Goal: Navigation & Orientation: Find specific page/section

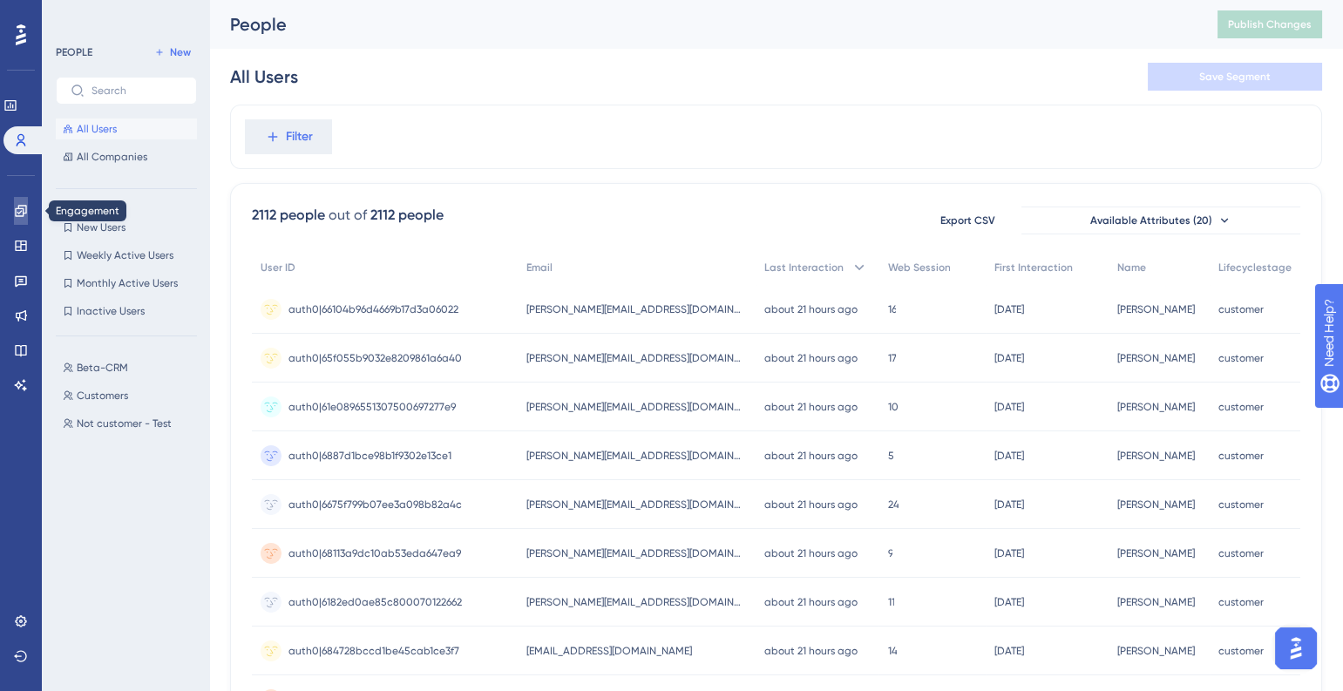
click at [24, 217] on icon at bounding box center [21, 211] width 14 height 14
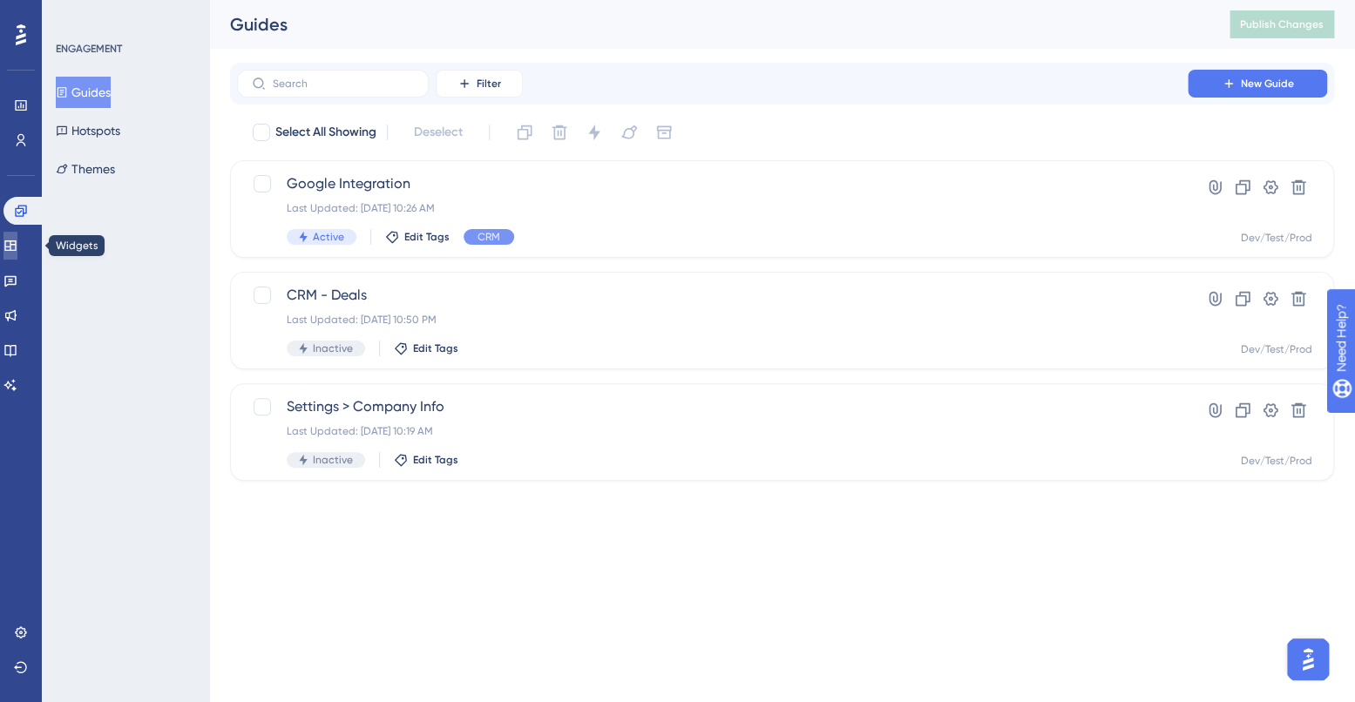
click at [17, 248] on link at bounding box center [10, 246] width 14 height 28
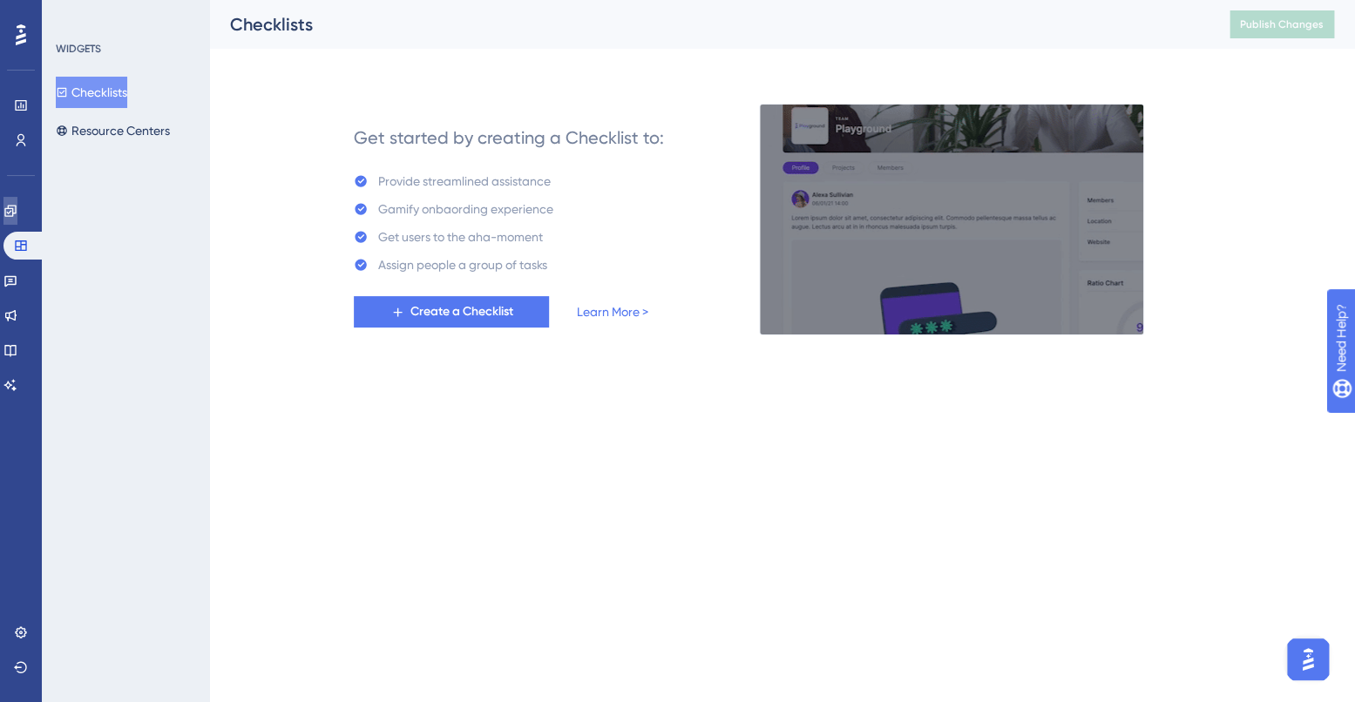
click at [17, 214] on link at bounding box center [10, 211] width 14 height 28
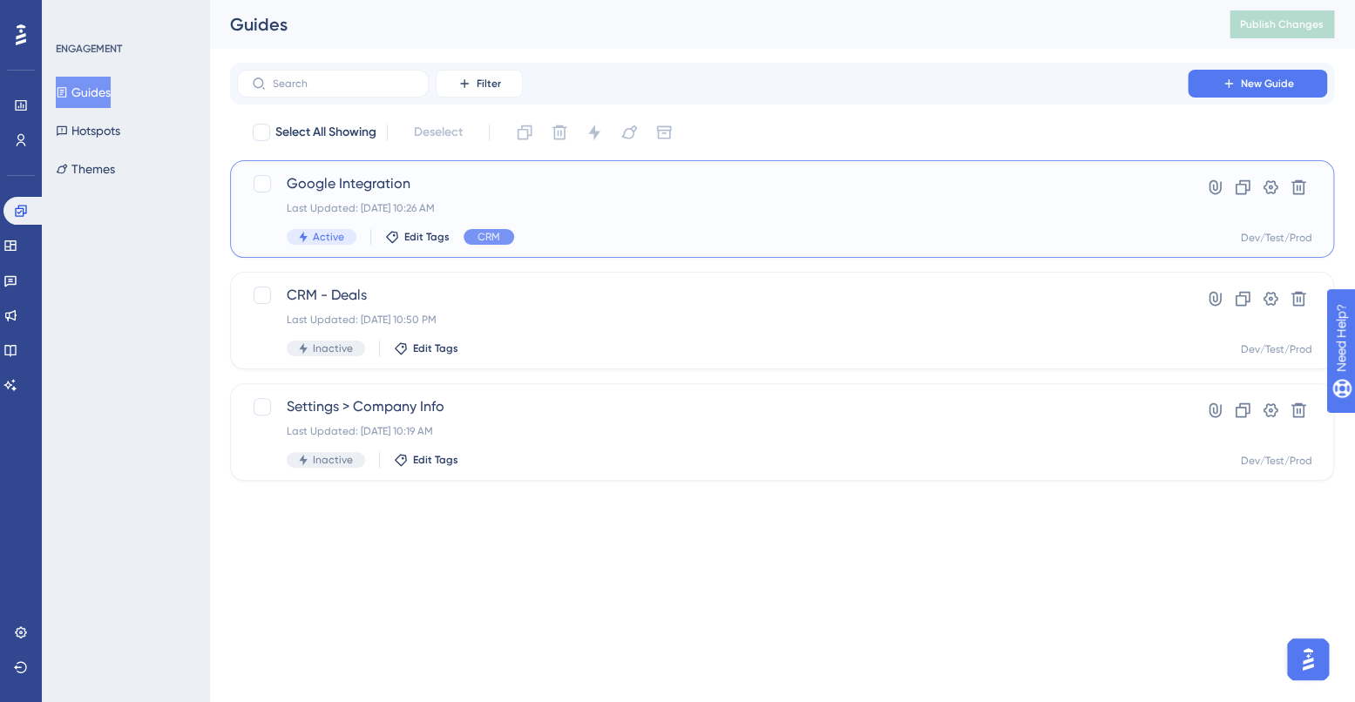
click at [376, 191] on span "Google Integration" at bounding box center [712, 183] width 851 height 21
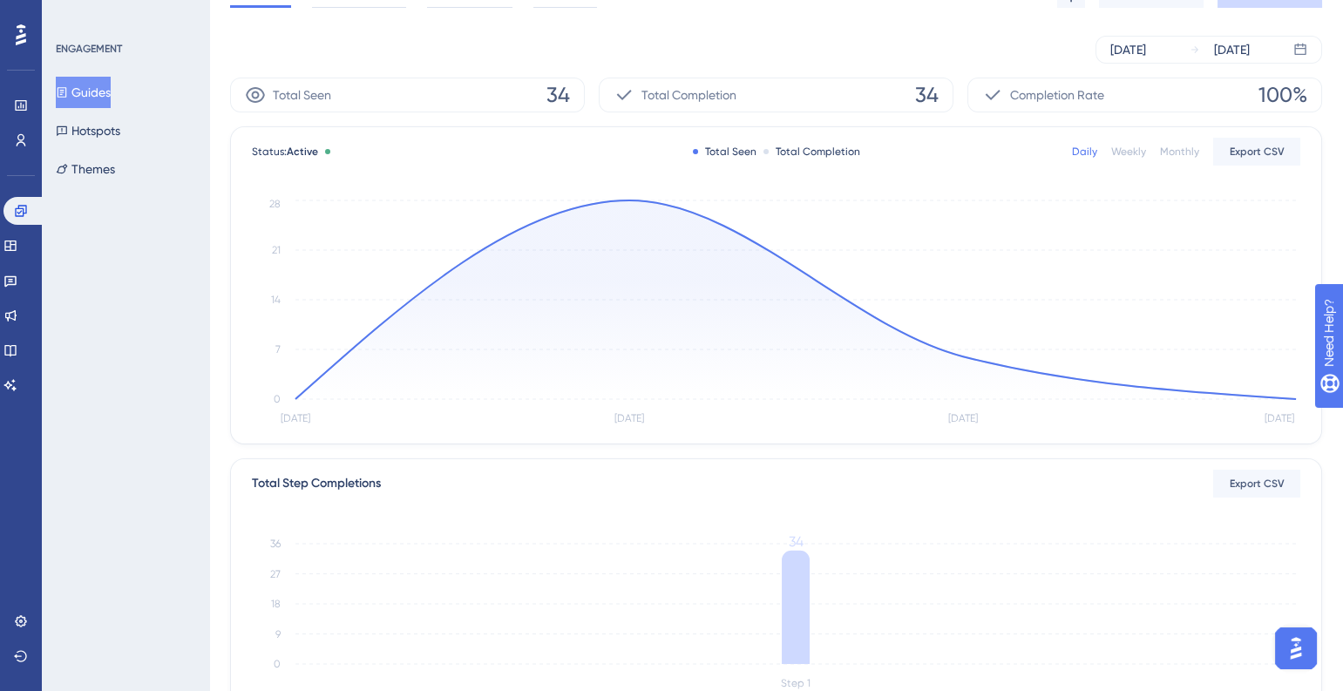
scroll to position [99, 0]
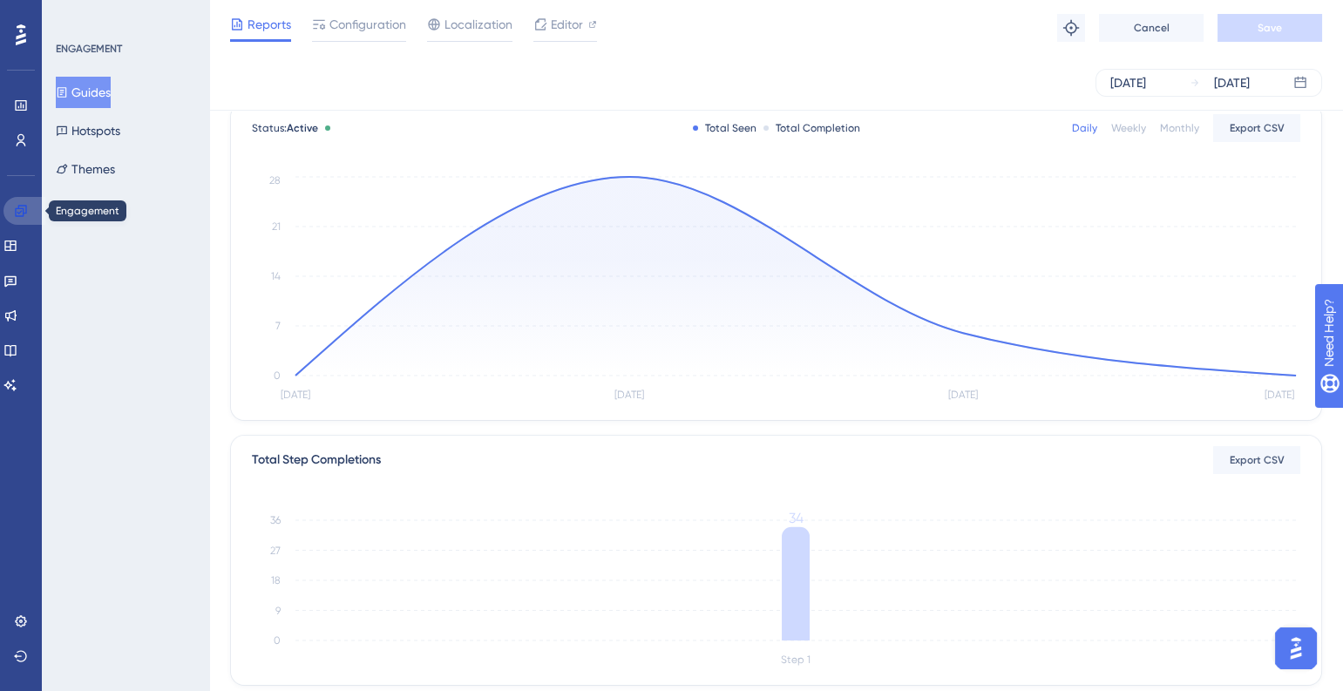
click at [31, 216] on link at bounding box center [24, 211] width 42 height 28
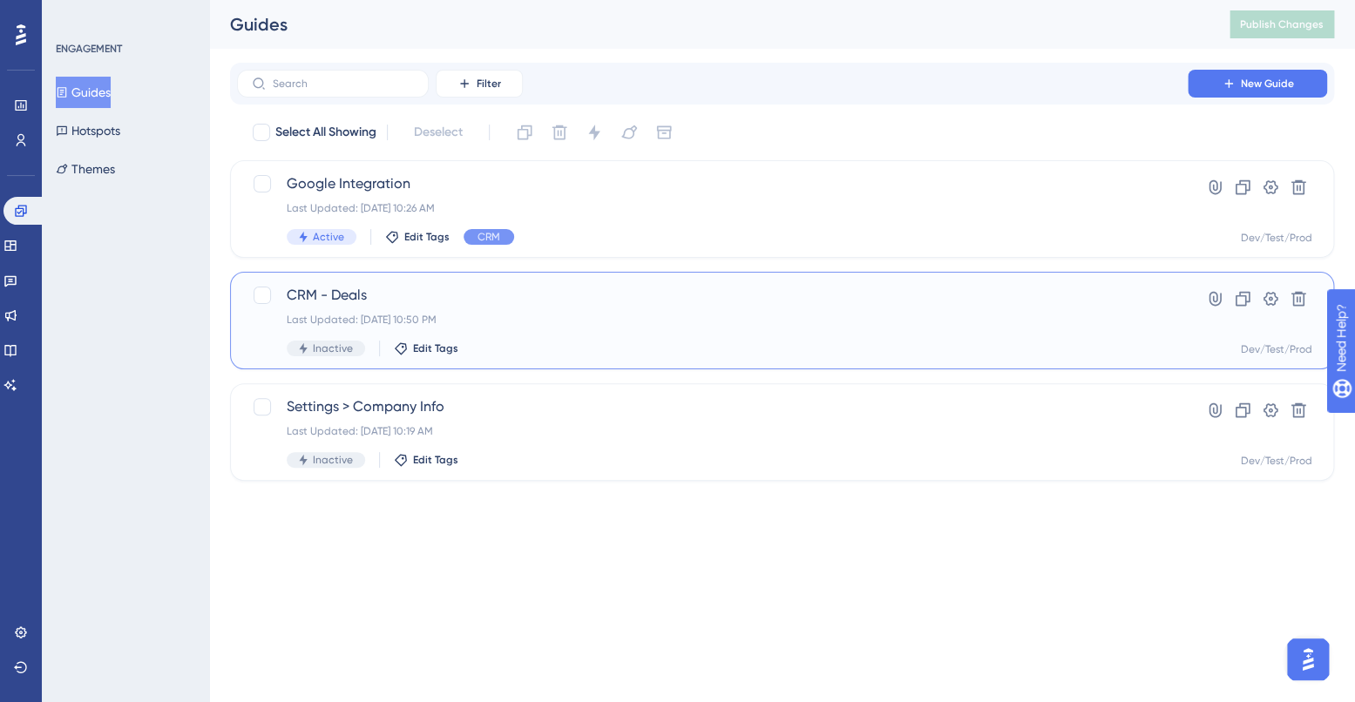
click at [682, 300] on span "CRM - Deals" at bounding box center [712, 295] width 851 height 21
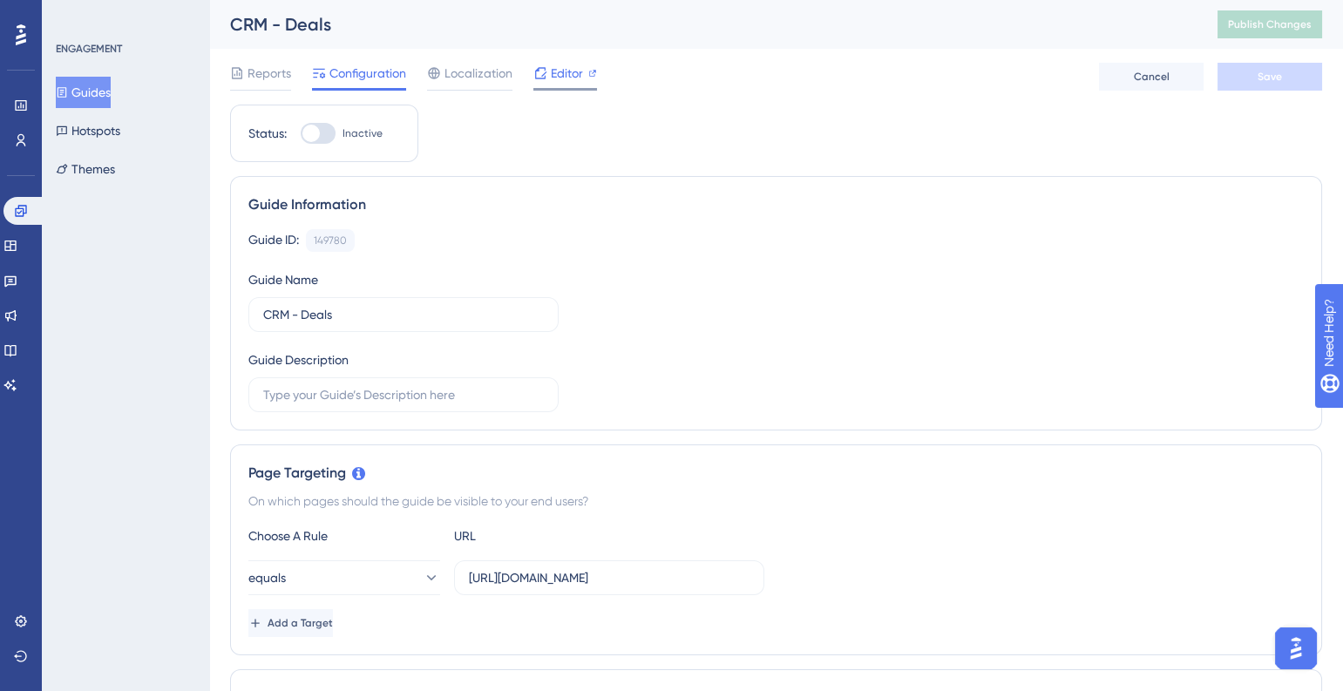
click at [562, 73] on span "Editor" at bounding box center [567, 73] width 32 height 21
click at [525, 72] on div "Reports Configuration Localization Editor" at bounding box center [413, 77] width 367 height 28
click at [551, 74] on span "Editor" at bounding box center [567, 73] width 32 height 21
